Goal: Transaction & Acquisition: Subscribe to service/newsletter

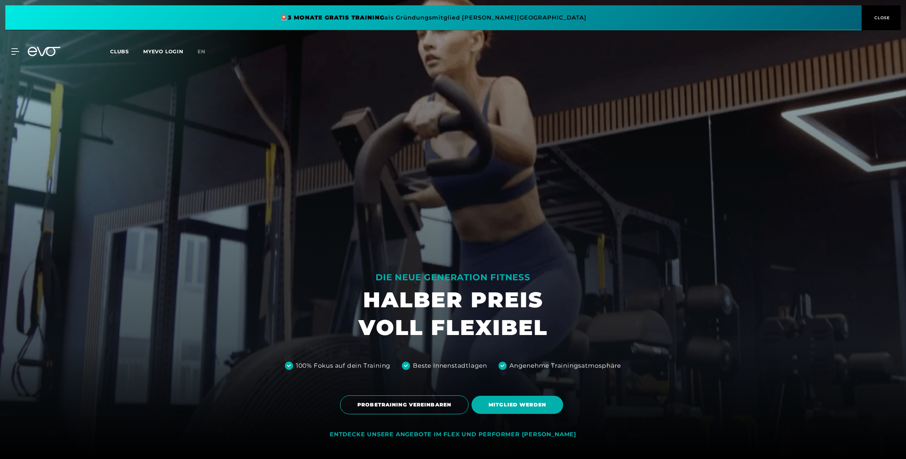
click at [116, 52] on span "Clubs" at bounding box center [119, 51] width 19 height 6
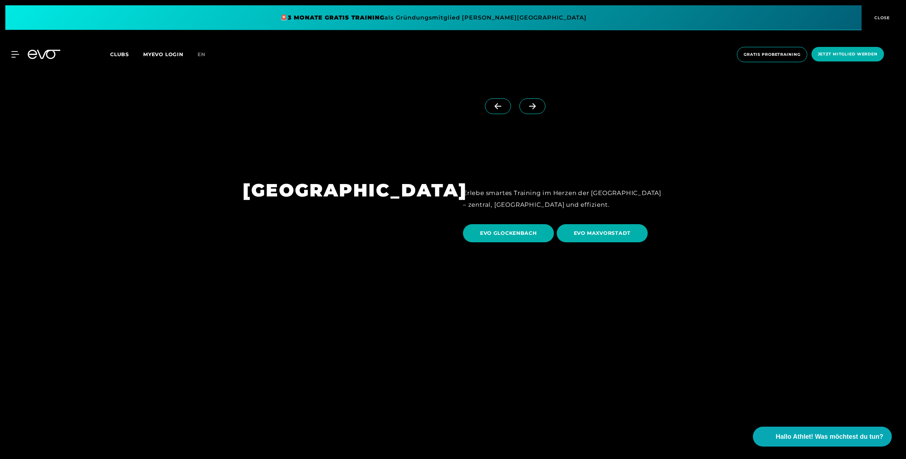
scroll to position [2131, 0]
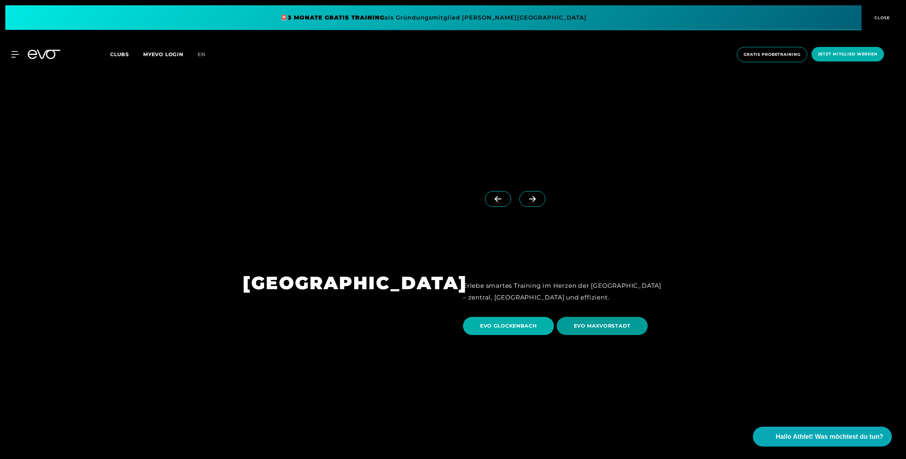
click at [620, 317] on span "EVO MAXVORSTADT" at bounding box center [602, 326] width 91 height 18
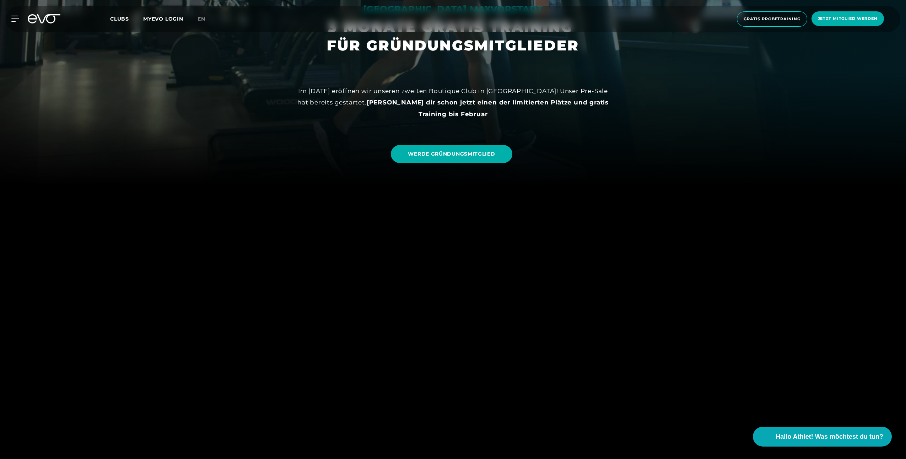
scroll to position [296, 0]
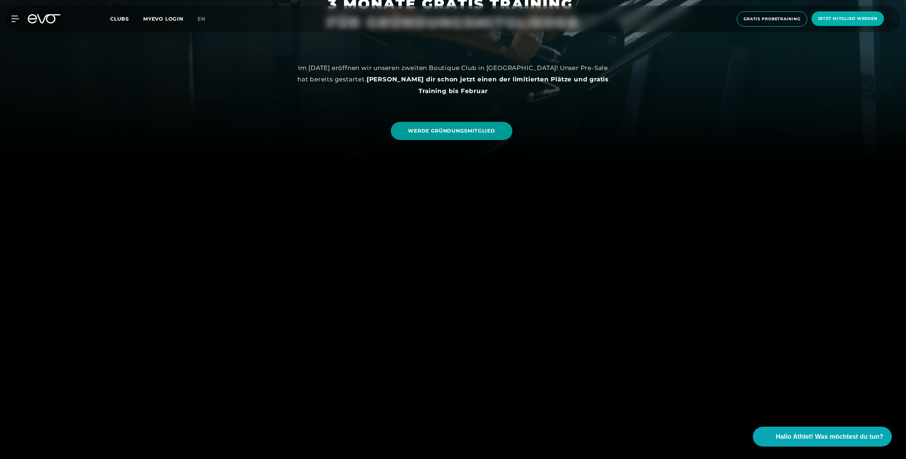
click at [467, 129] on span "WERDE GRÜNDUNGSMITGLIED" at bounding box center [451, 130] width 87 height 7
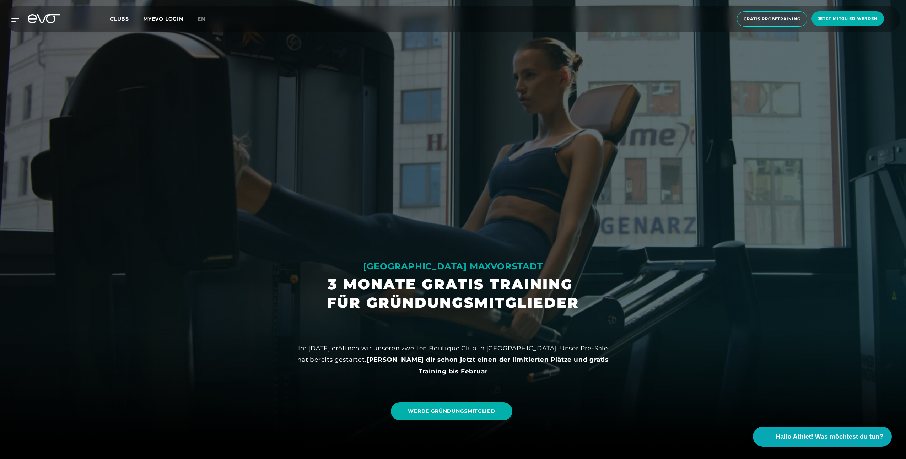
scroll to position [0, 0]
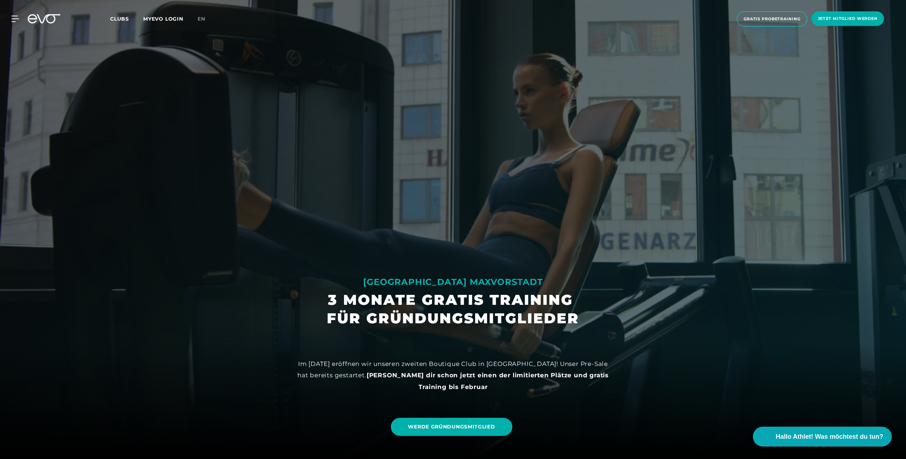
click at [432, 329] on div at bounding box center [453, 229] width 906 height 459
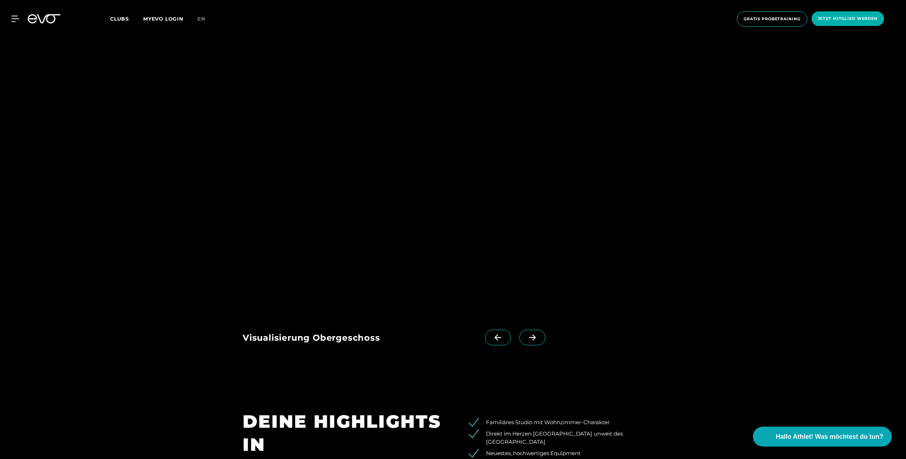
scroll to position [1243, 0]
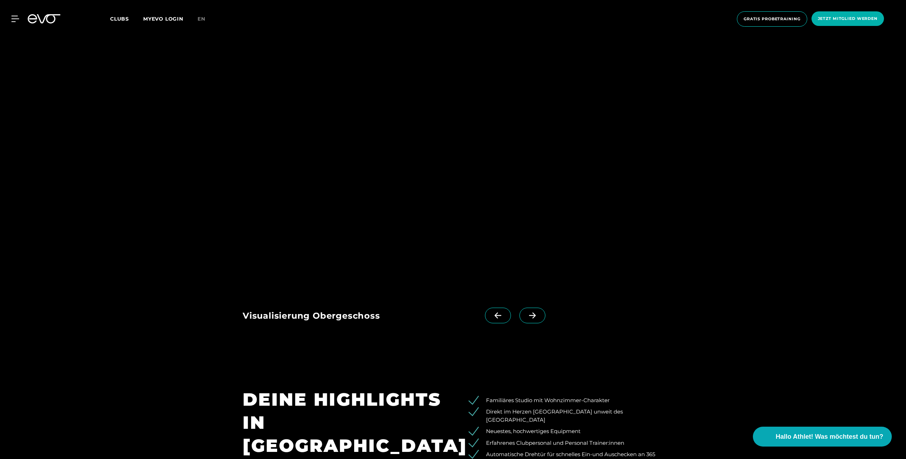
click at [492, 312] on icon at bounding box center [498, 315] width 12 height 6
click at [526, 312] on icon at bounding box center [532, 315] width 12 height 6
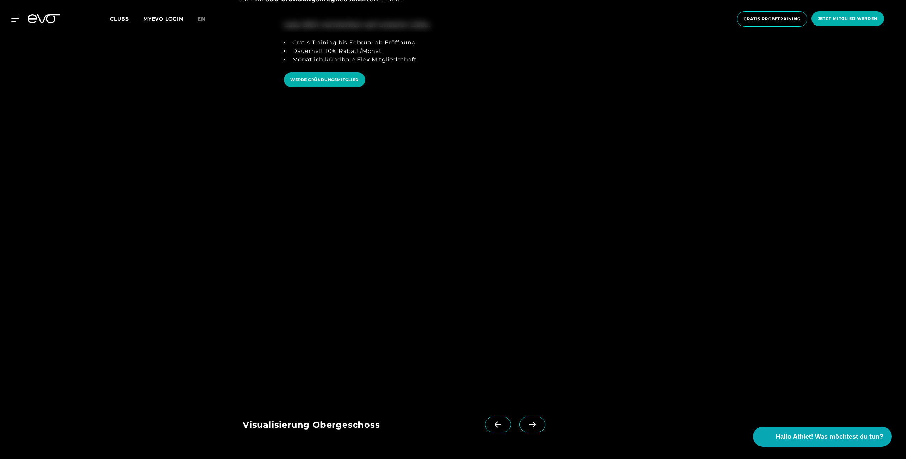
scroll to position [1192, 0]
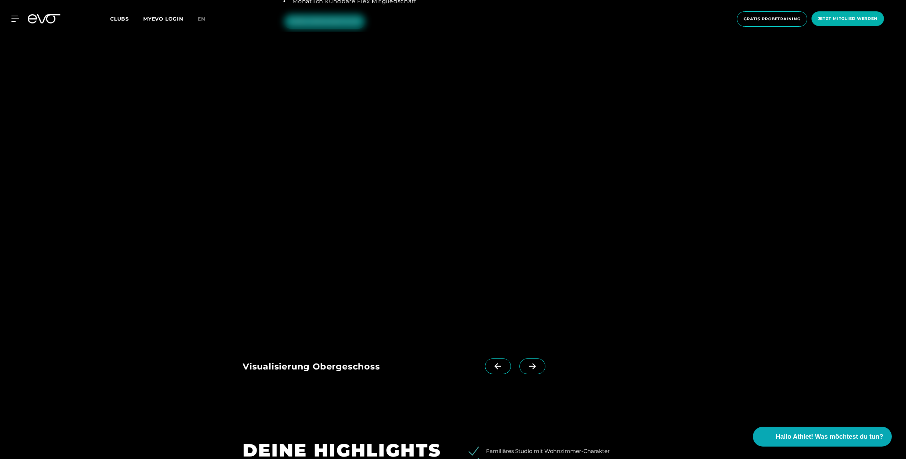
click at [337, 287] on img at bounding box center [411, 232] width 336 height 219
click at [340, 286] on img at bounding box center [411, 232] width 336 height 219
click at [342, 286] on img at bounding box center [411, 232] width 336 height 219
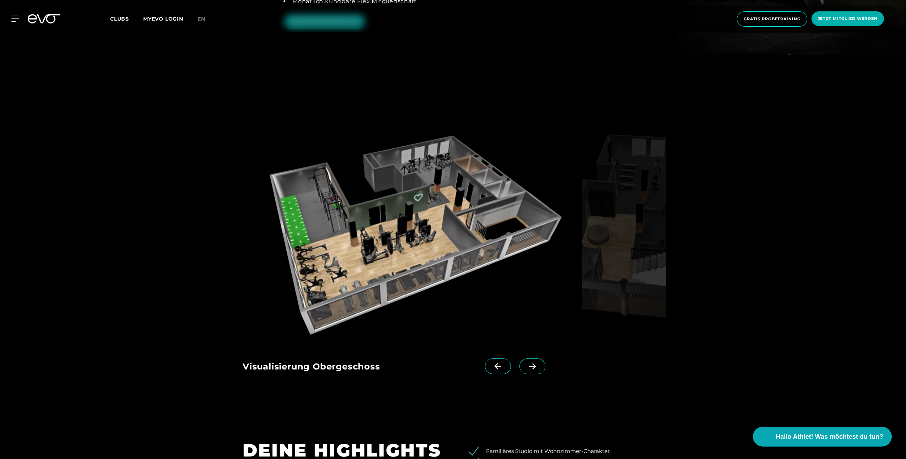
click at [365, 222] on img at bounding box center [411, 232] width 336 height 219
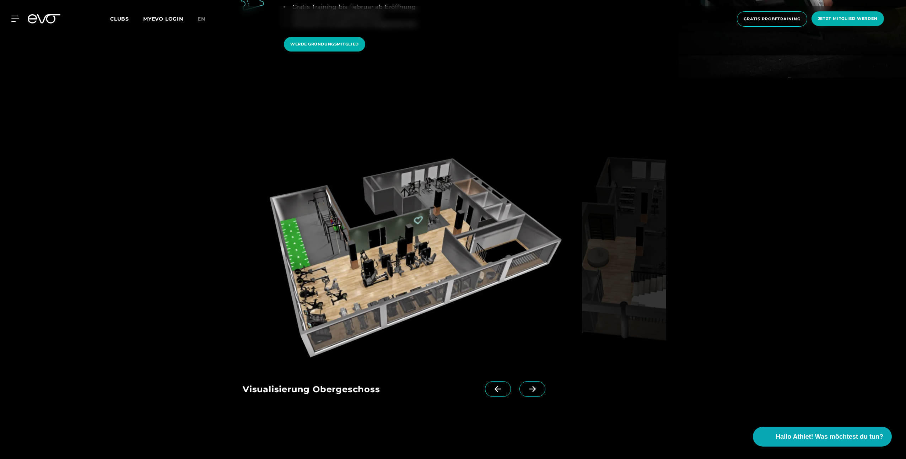
scroll to position [1192, 0]
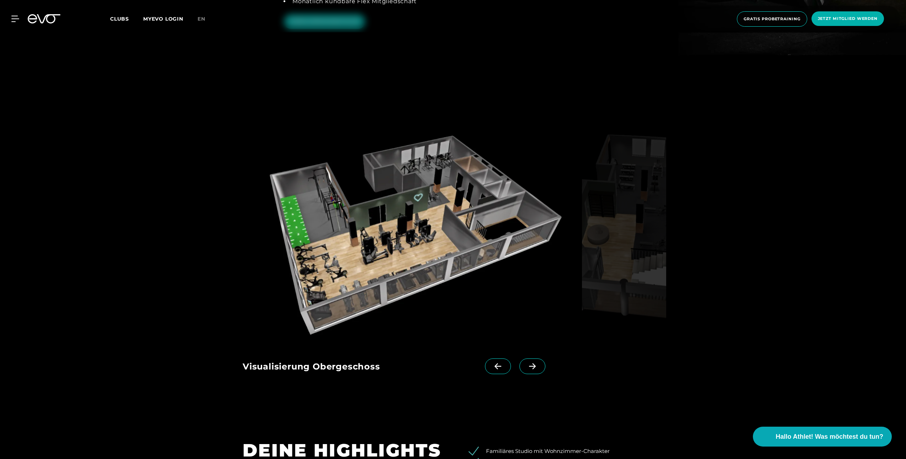
click at [526, 363] on icon at bounding box center [532, 366] width 12 height 6
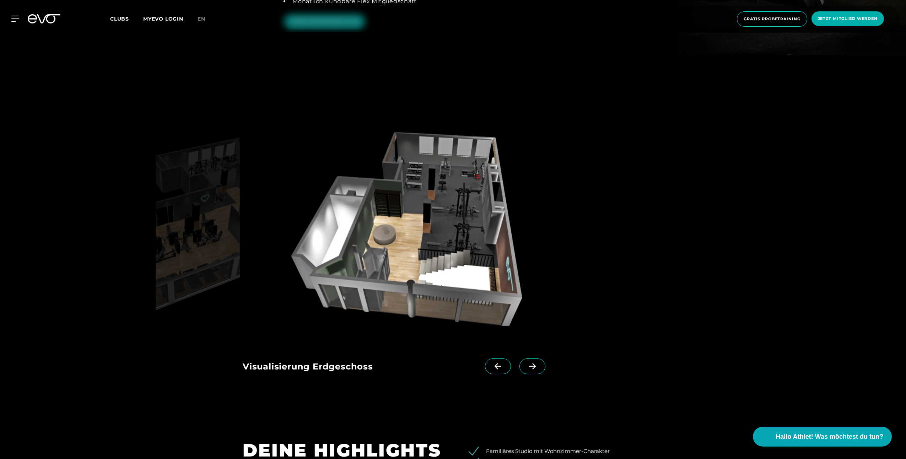
click at [526, 363] on icon at bounding box center [532, 366] width 12 height 6
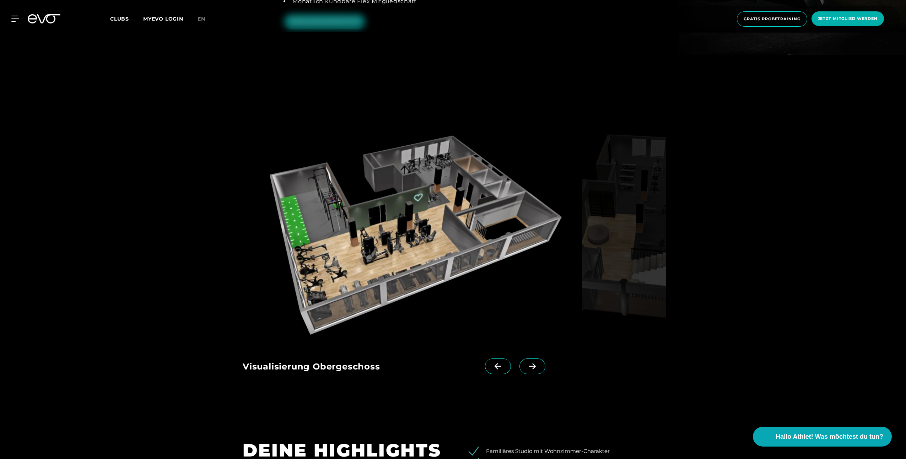
click at [492, 363] on icon at bounding box center [498, 366] width 12 height 6
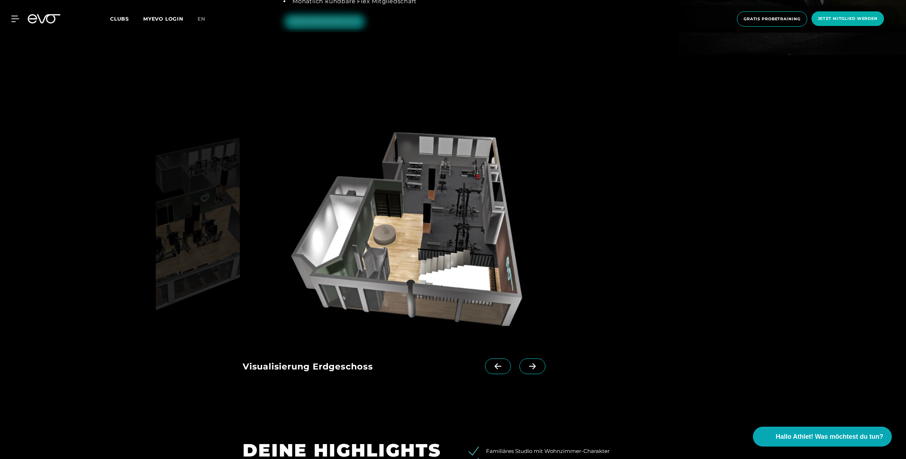
drag, startPoint x: 456, startPoint y: 158, endPoint x: 448, endPoint y: 162, distance: 8.9
click at [448, 162] on img at bounding box center [411, 232] width 336 height 219
click at [526, 363] on icon at bounding box center [532, 366] width 12 height 6
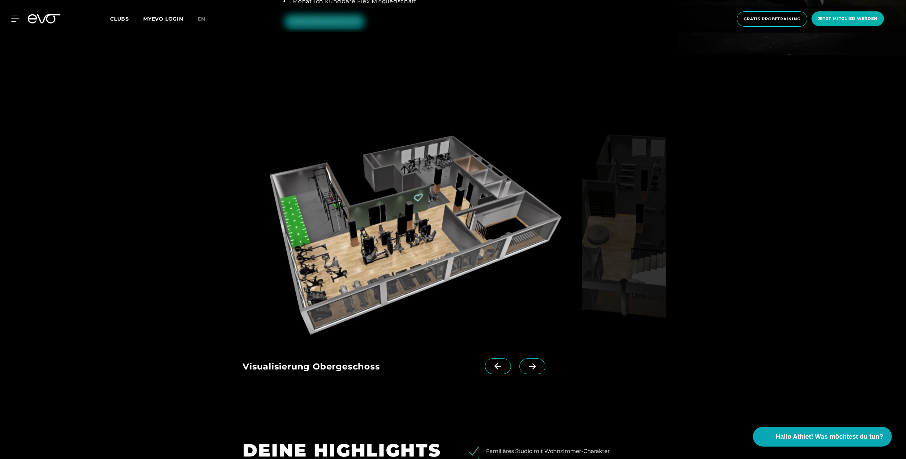
click at [526, 363] on icon at bounding box center [532, 366] width 12 height 6
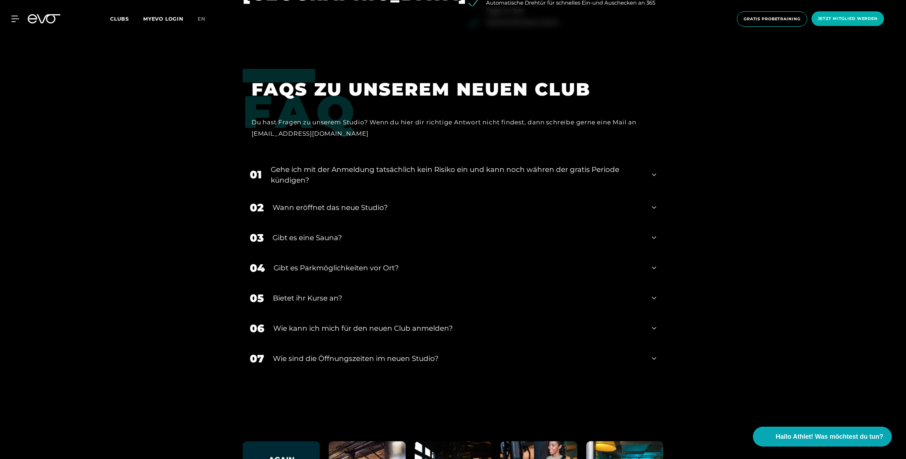
scroll to position [1666, 0]
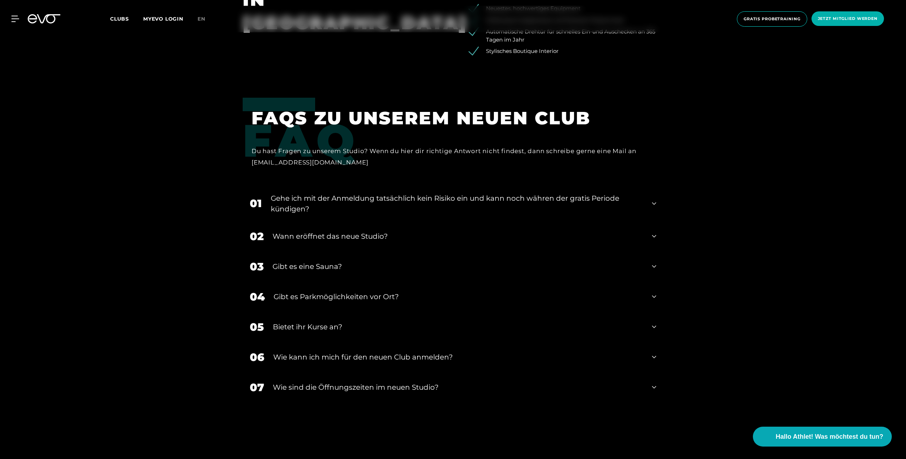
click at [654, 199] on icon at bounding box center [654, 203] width 4 height 9
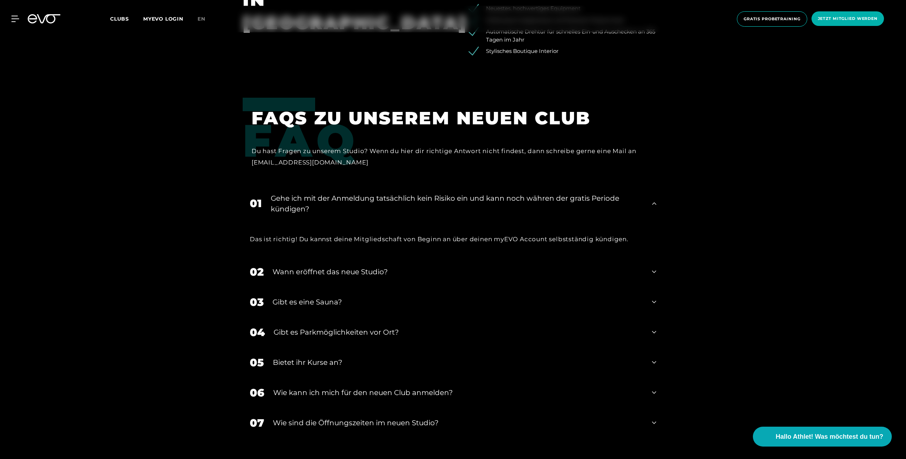
click at [655, 267] on icon at bounding box center [654, 271] width 4 height 9
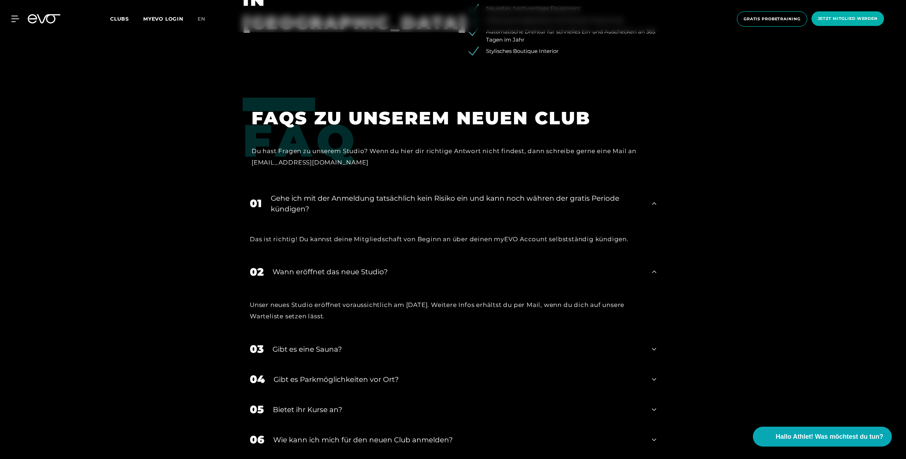
click at [652, 345] on icon at bounding box center [654, 349] width 4 height 9
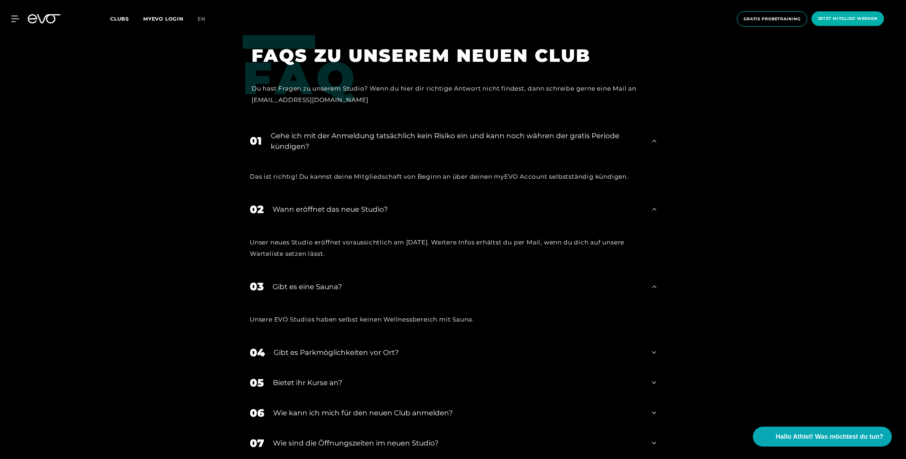
scroll to position [1784, 0]
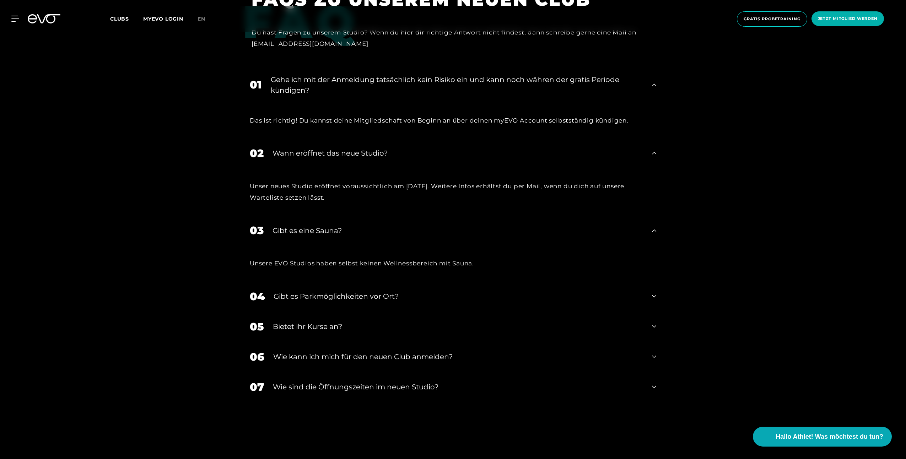
click at [653, 322] on icon at bounding box center [654, 326] width 4 height 9
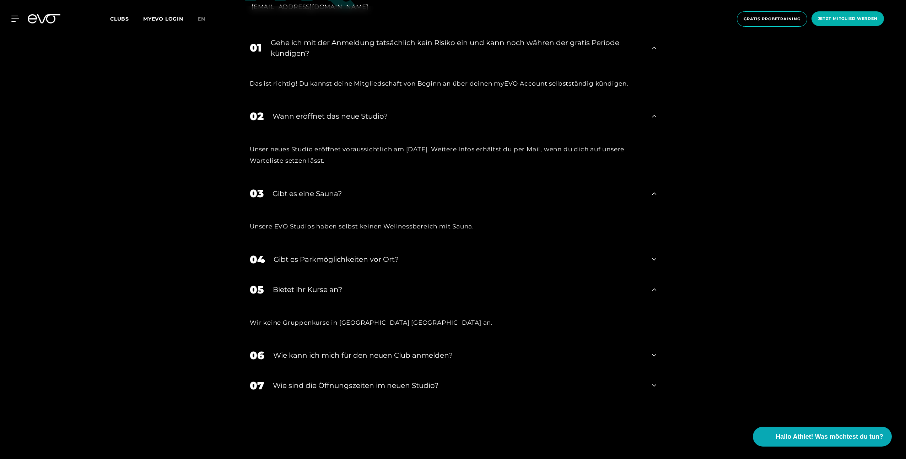
scroll to position [1843, 0]
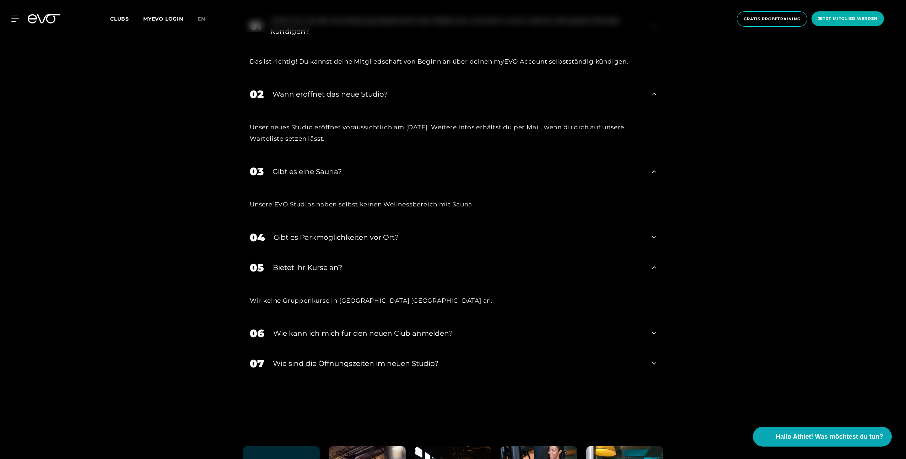
click at [654, 329] on icon at bounding box center [654, 333] width 4 height 9
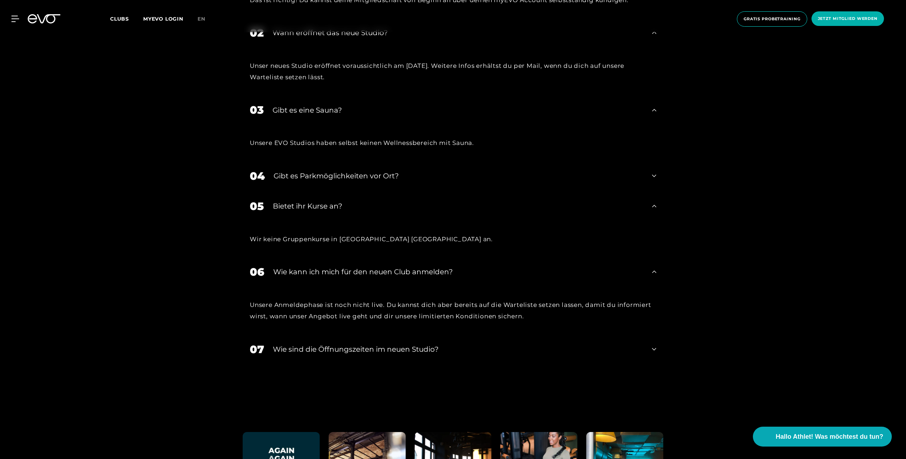
scroll to position [1962, 0]
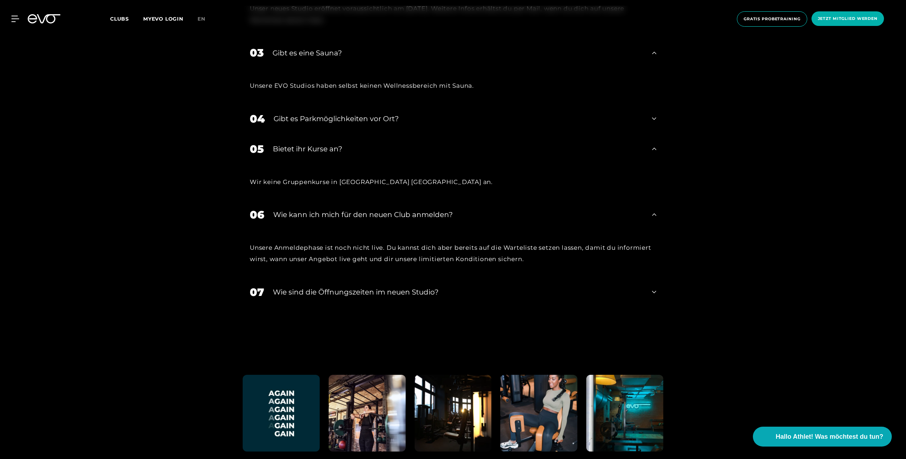
click at [653, 288] on icon at bounding box center [654, 292] width 4 height 9
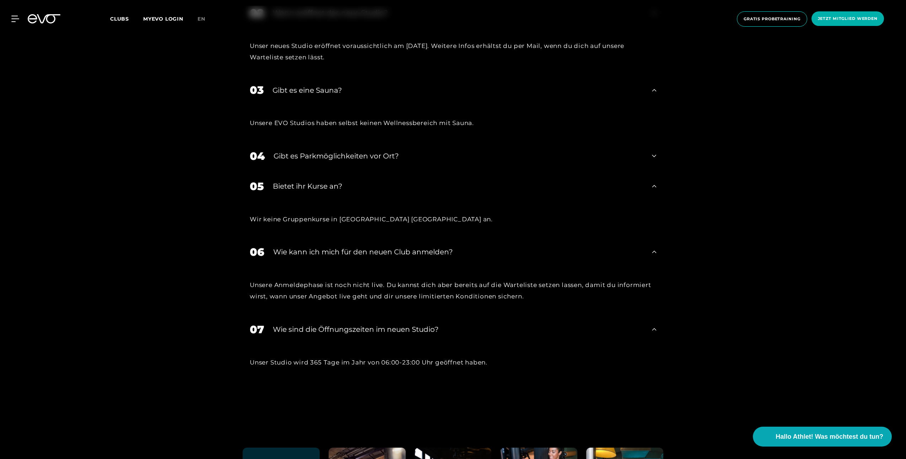
scroll to position [1903, 0]
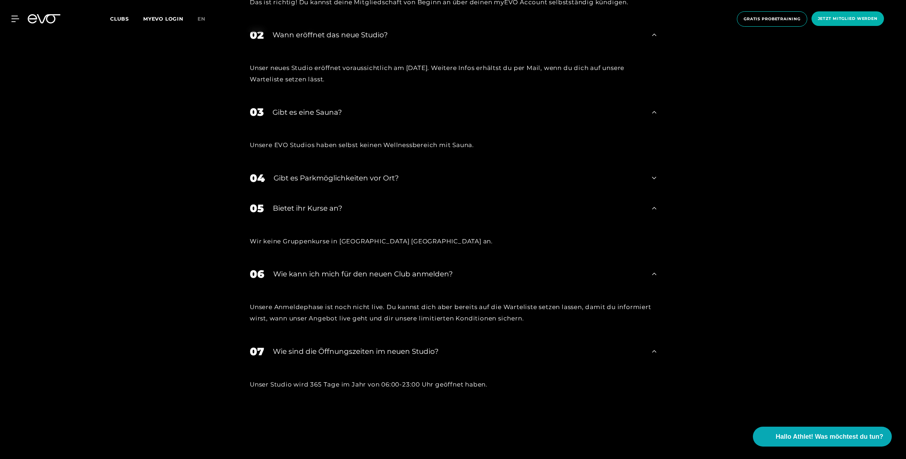
click at [654, 174] on icon at bounding box center [654, 178] width 4 height 9
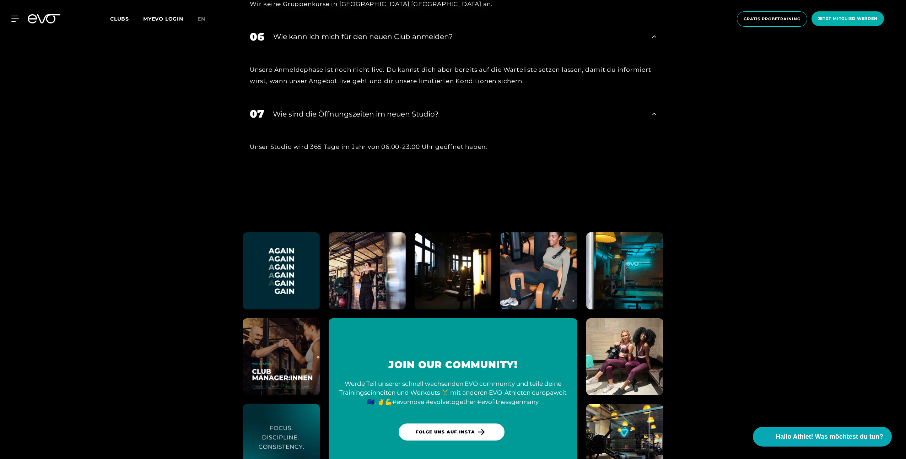
scroll to position [2376, 0]
